Goal: Task Accomplishment & Management: Use online tool/utility

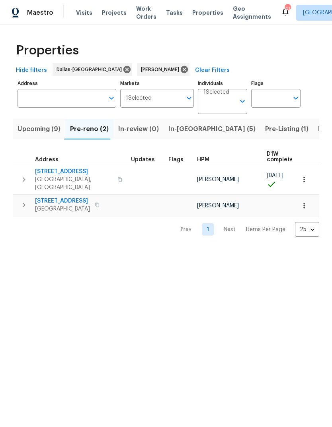
click at [56, 197] on span "1426 Whiteoak Dr" at bounding box center [62, 201] width 55 height 8
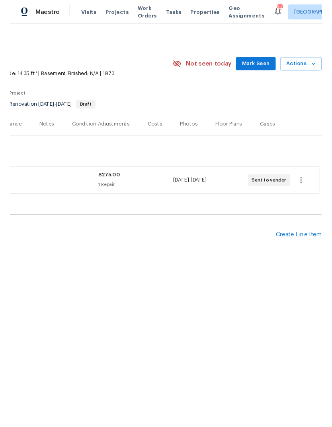
scroll to position [0, 118]
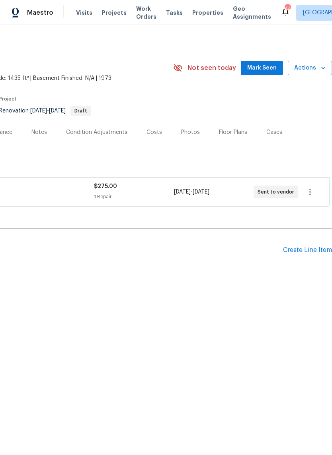
click at [319, 67] on icon "button" at bounding box center [323, 68] width 8 height 8
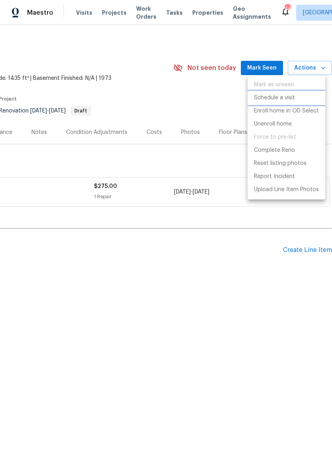
click at [292, 98] on p "Schedule a visit" at bounding box center [274, 98] width 41 height 8
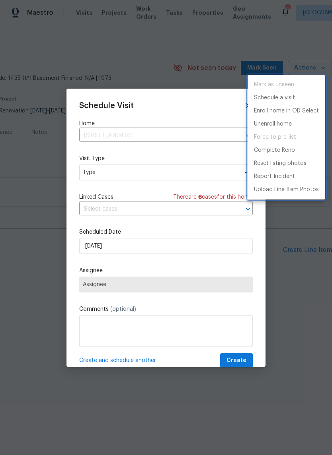
click at [138, 177] on div at bounding box center [166, 227] width 332 height 455
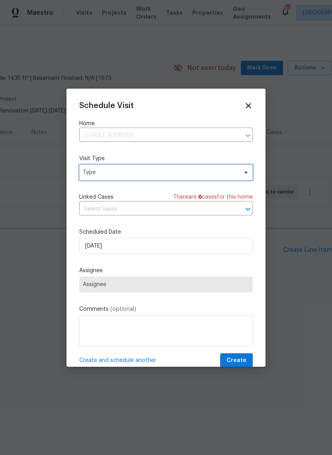
click at [153, 173] on span "Type" at bounding box center [160, 173] width 155 height 8
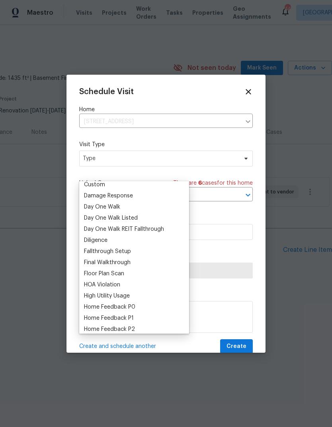
scroll to position [122, 0]
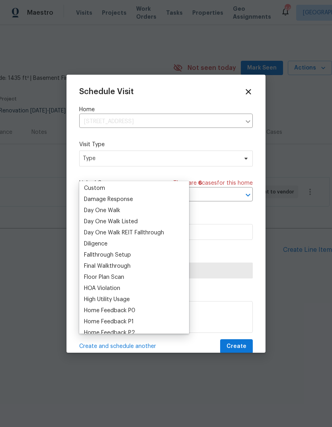
click at [101, 188] on div "Custom" at bounding box center [94, 188] width 21 height 8
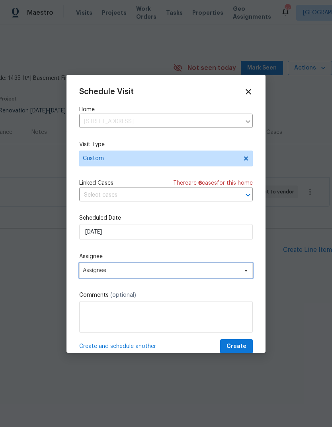
click at [167, 273] on span "Assignee" at bounding box center [161, 271] width 156 height 6
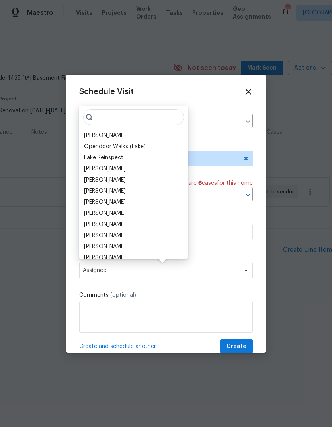
click at [96, 138] on div "[PERSON_NAME]" at bounding box center [105, 136] width 42 height 8
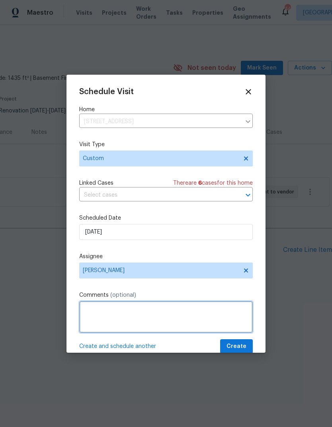
click at [152, 311] on textarea at bounding box center [165, 317] width 173 height 32
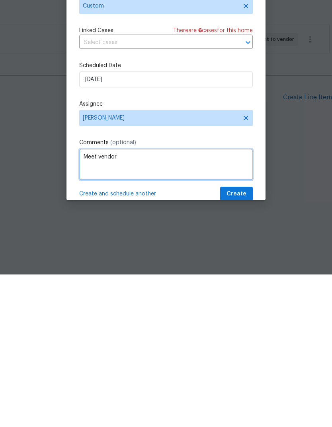
type textarea "Meet vendor"
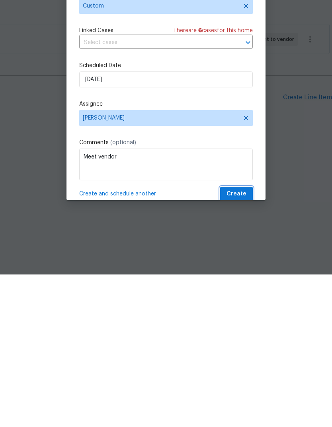
click at [239, 342] on span "Create" at bounding box center [236, 347] width 20 height 10
